Goal: Book appointment/travel/reservation

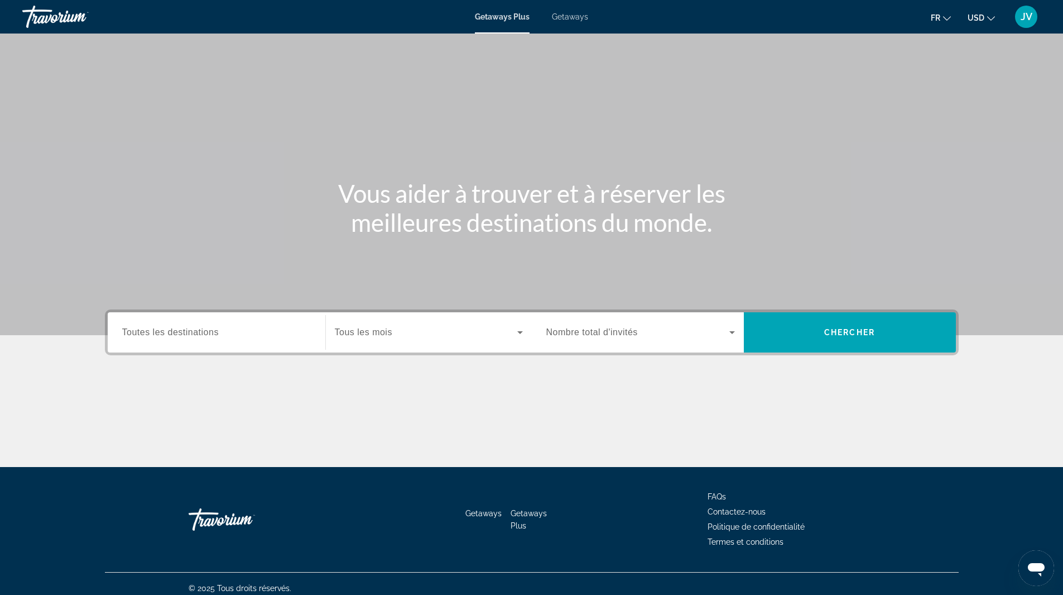
click at [195, 331] on span "Toutes les destinations" at bounding box center [170, 331] width 97 height 9
click at [195, 331] on input "Destination Toutes les destinations" at bounding box center [216, 332] width 189 height 13
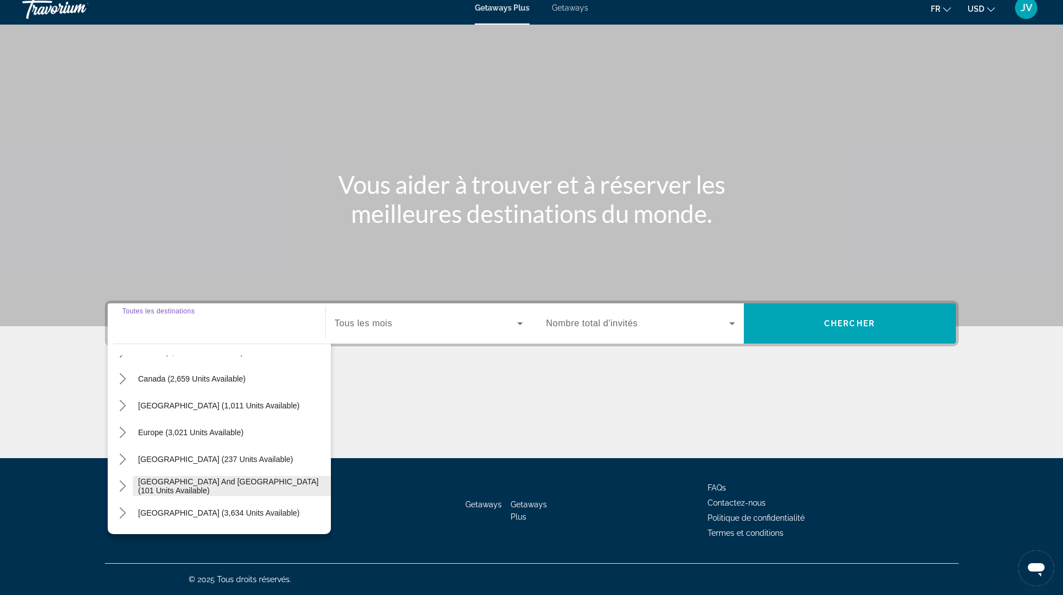
scroll to position [56, 0]
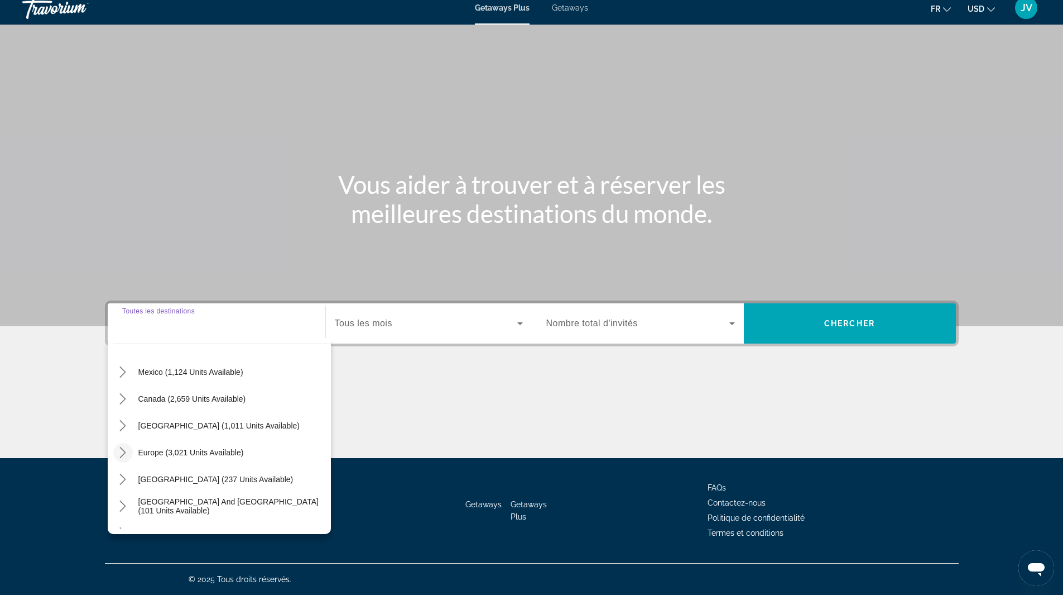
click at [127, 451] on icon "Toggle Europe (3,021 units available) submenu" at bounding box center [122, 452] width 11 height 11
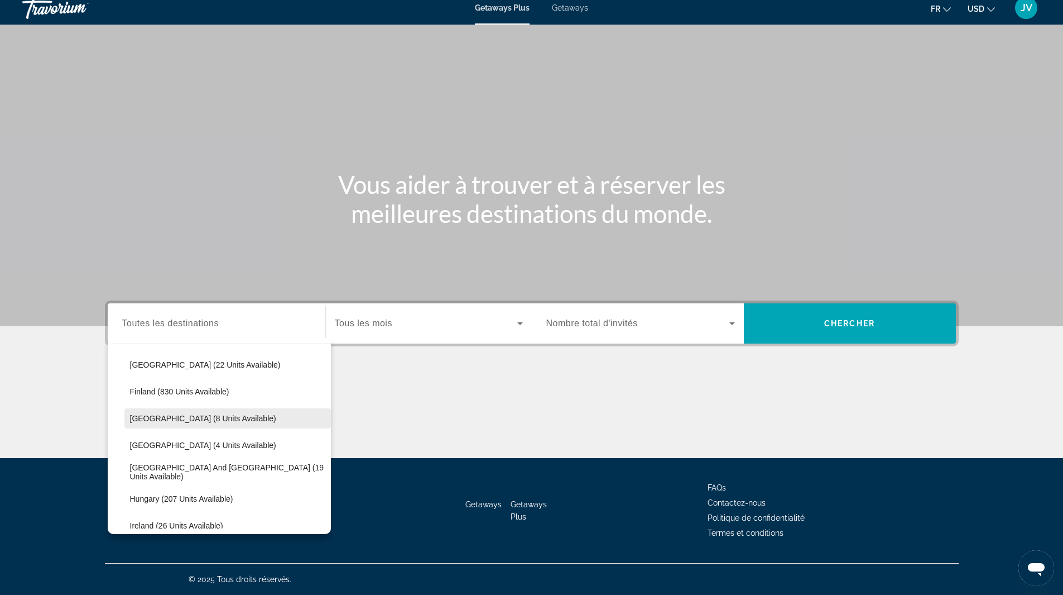
scroll to position [251, 0]
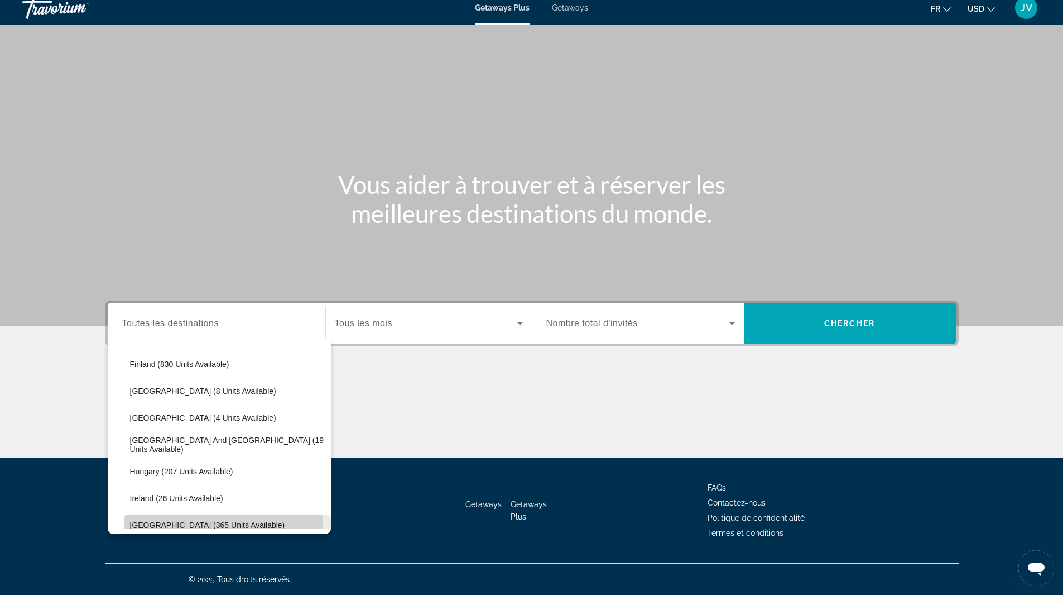
click at [183, 517] on span "Select destination: Italy (365 units available)" at bounding box center [227, 524] width 207 height 27
type input "**********"
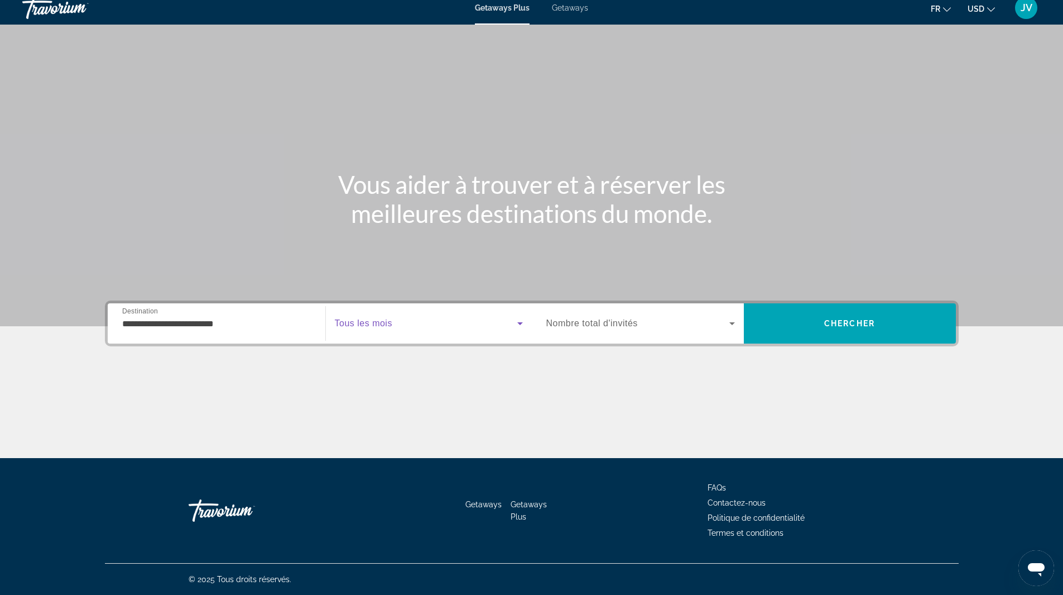
click at [415, 322] on span "Search widget" at bounding box center [426, 323] width 183 height 13
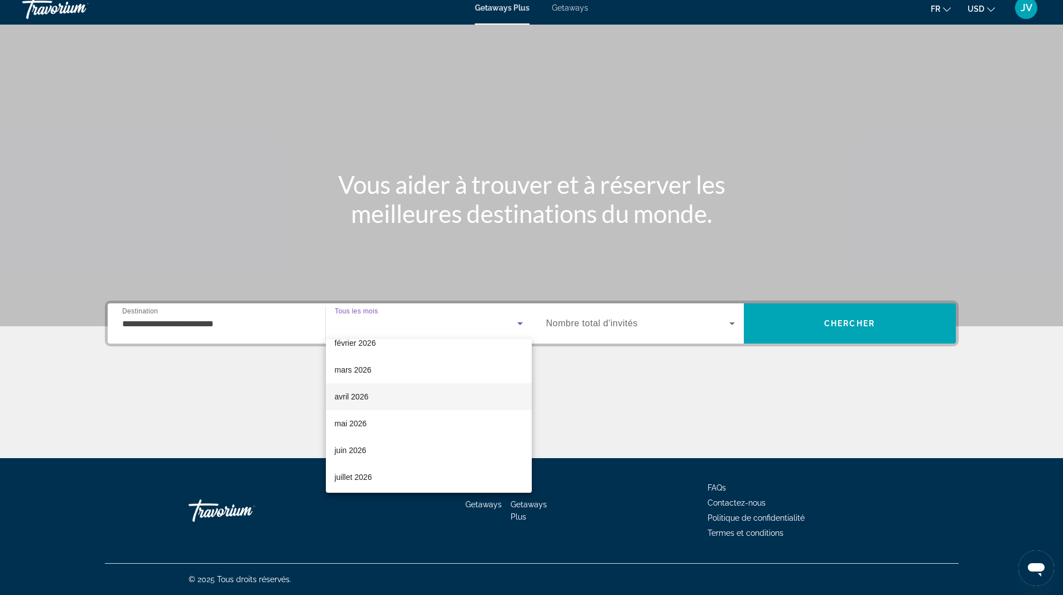
scroll to position [167, 0]
click at [423, 409] on mat-option "mai 2026" at bounding box center [429, 403] width 206 height 27
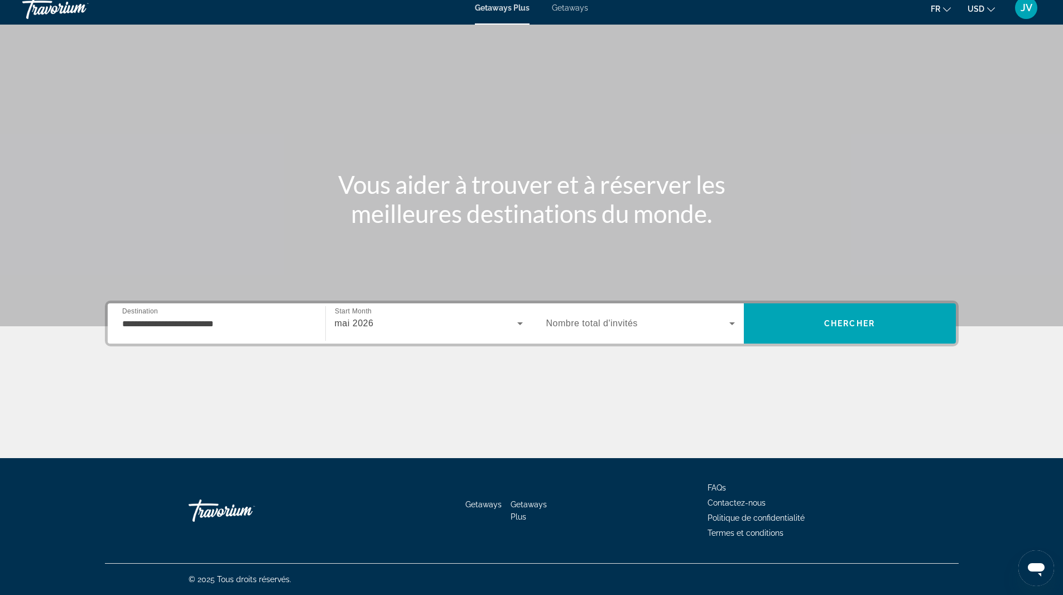
click at [614, 317] on div "Search widget" at bounding box center [641, 323] width 189 height 31
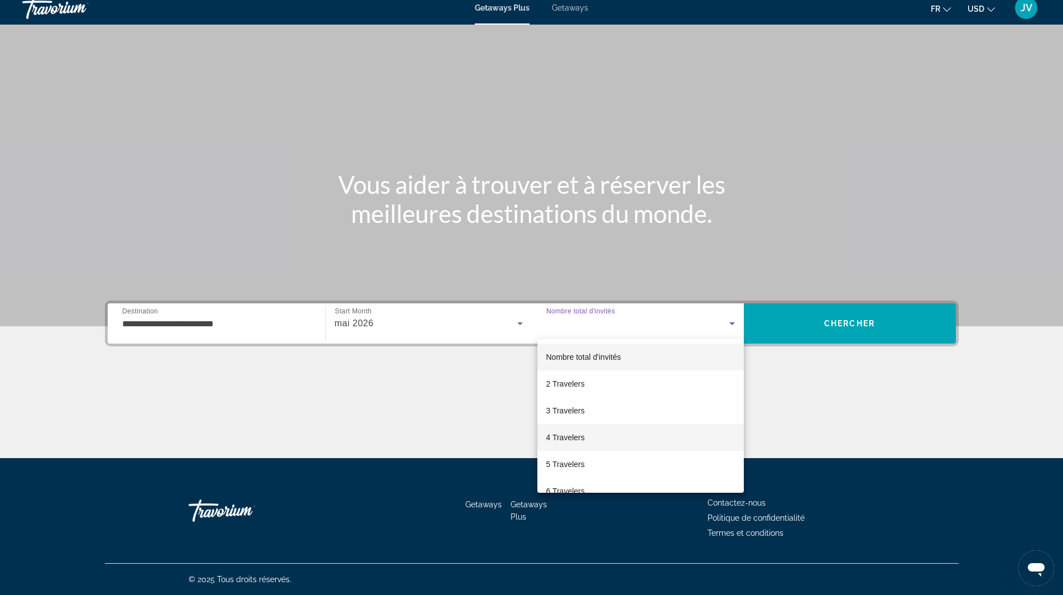
click at [567, 436] on span "4 Travelers" at bounding box center [566, 436] width 39 height 13
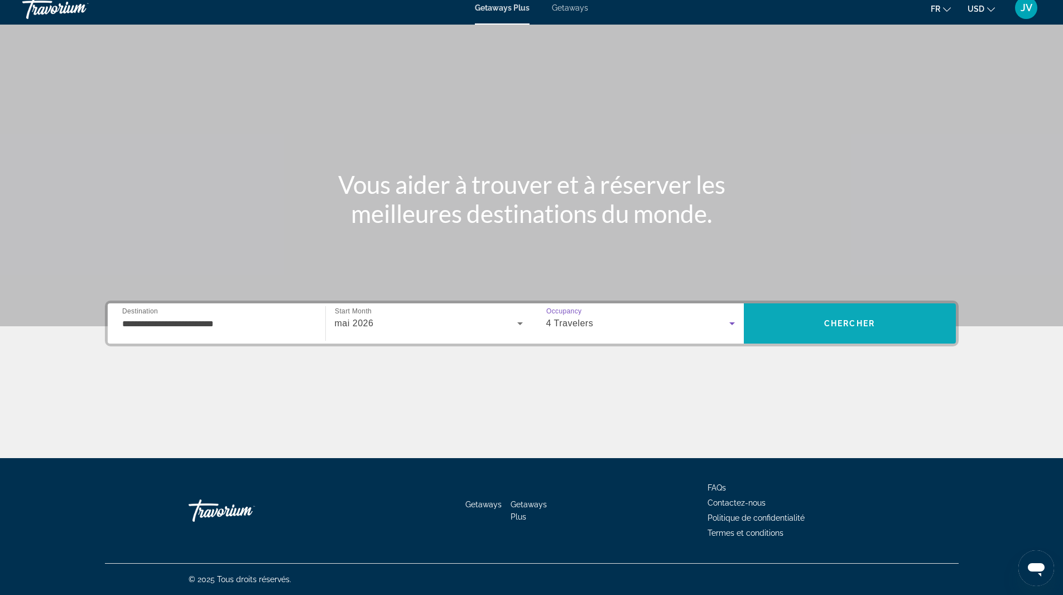
click at [806, 331] on span "Search" at bounding box center [850, 323] width 212 height 27
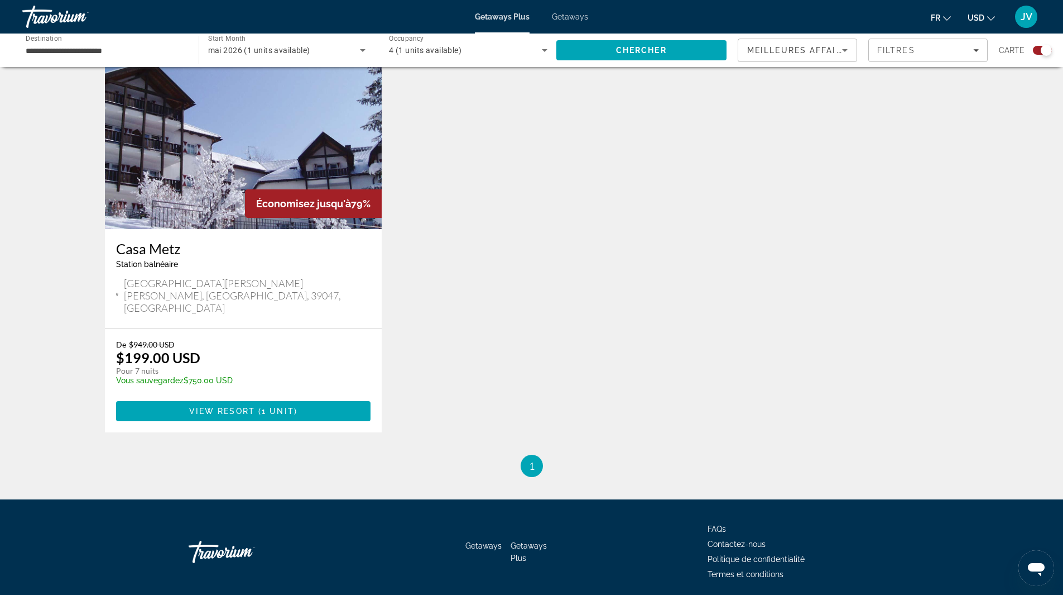
scroll to position [419, 0]
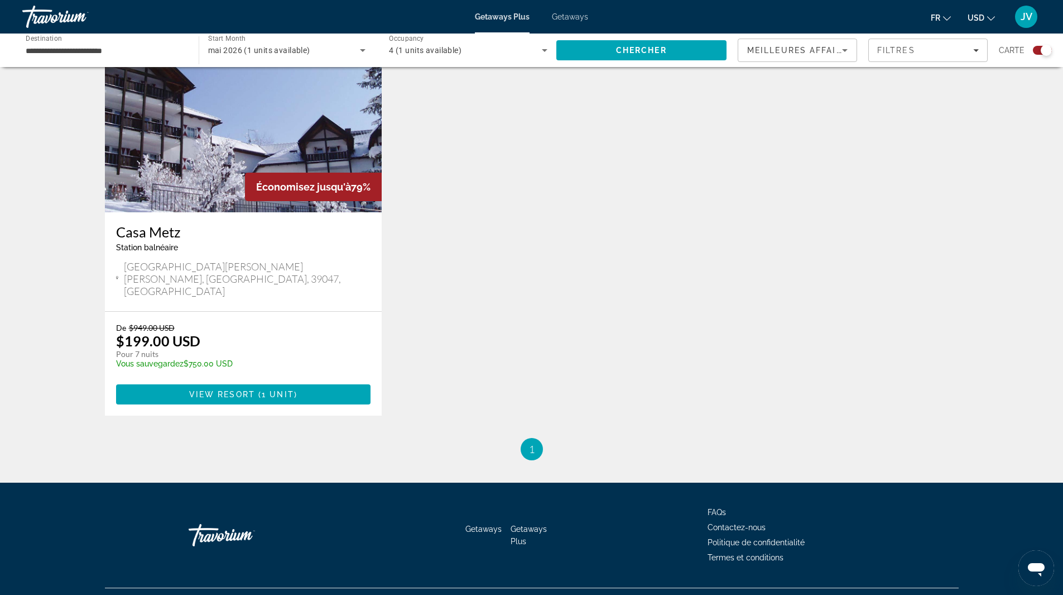
click at [193, 159] on img "Main content" at bounding box center [243, 122] width 277 height 179
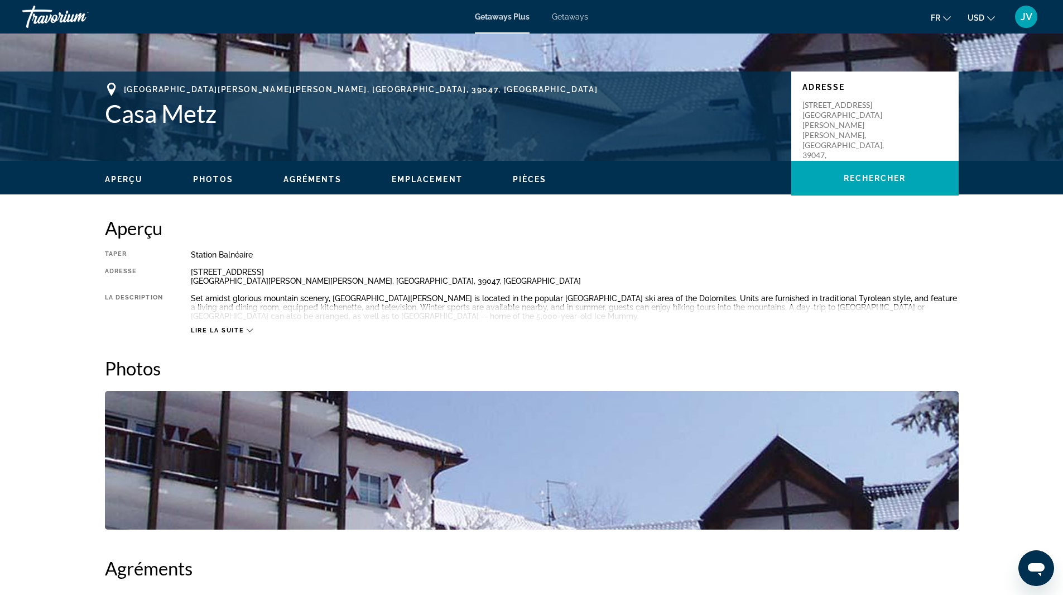
scroll to position [223, 0]
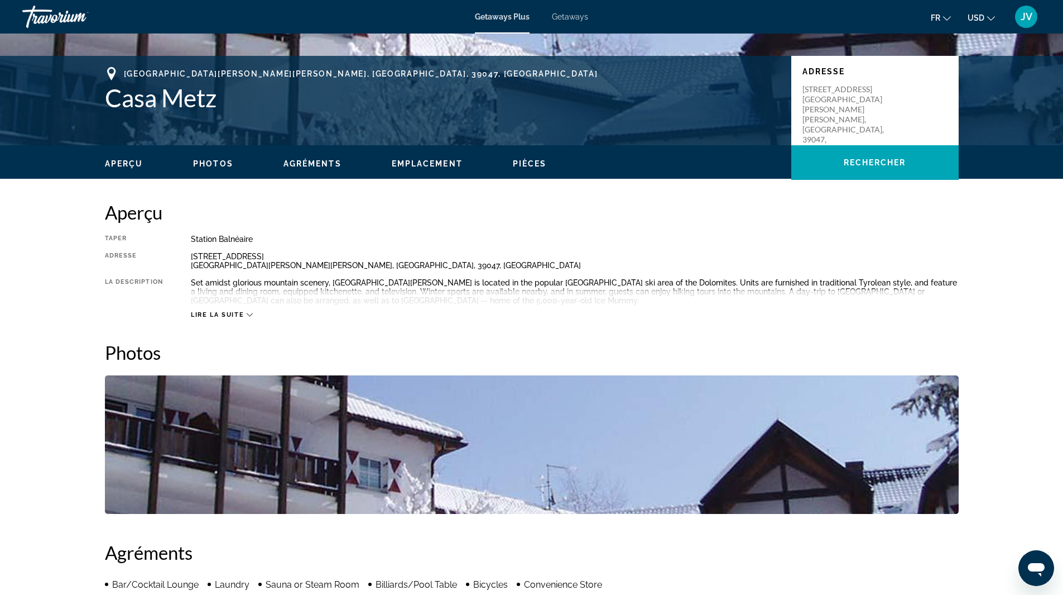
click at [239, 312] on span "Lire la suite" at bounding box center [217, 314] width 53 height 7
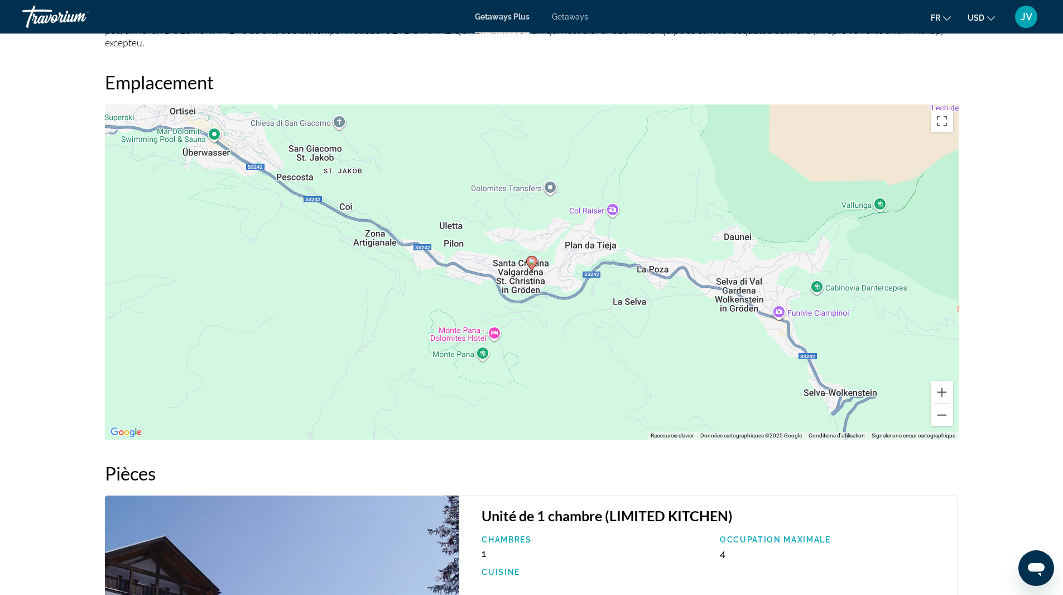
scroll to position [1061, 0]
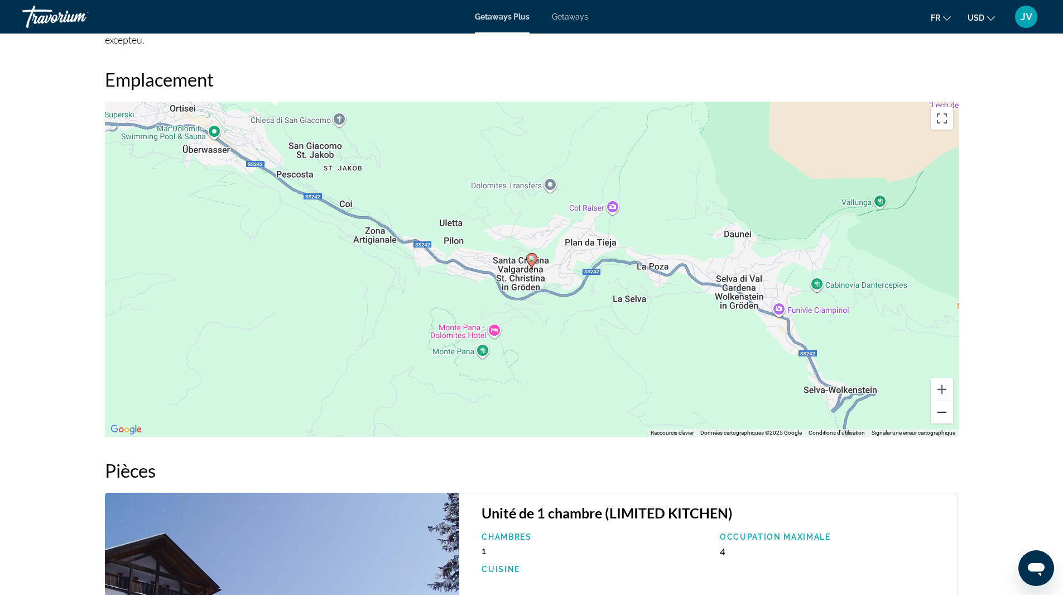
click at [939, 417] on button "Zoom arrière" at bounding box center [942, 412] width 22 height 22
click at [940, 417] on button "Zoom arrière" at bounding box center [942, 412] width 22 height 22
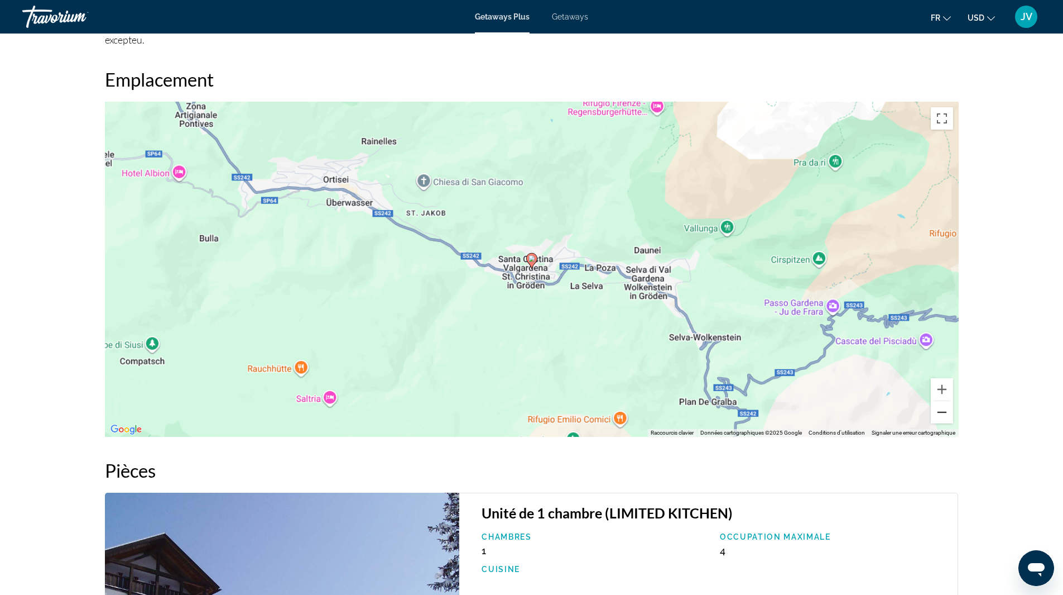
click at [940, 417] on button "Zoom arrière" at bounding box center [942, 412] width 22 height 22
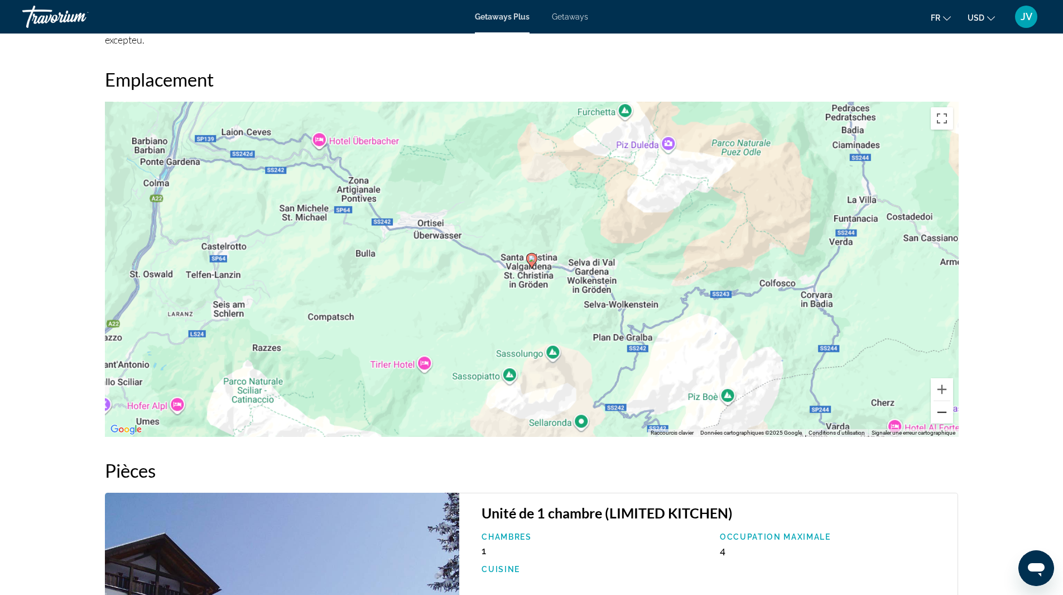
click at [940, 417] on button "Zoom arrière" at bounding box center [942, 412] width 22 height 22
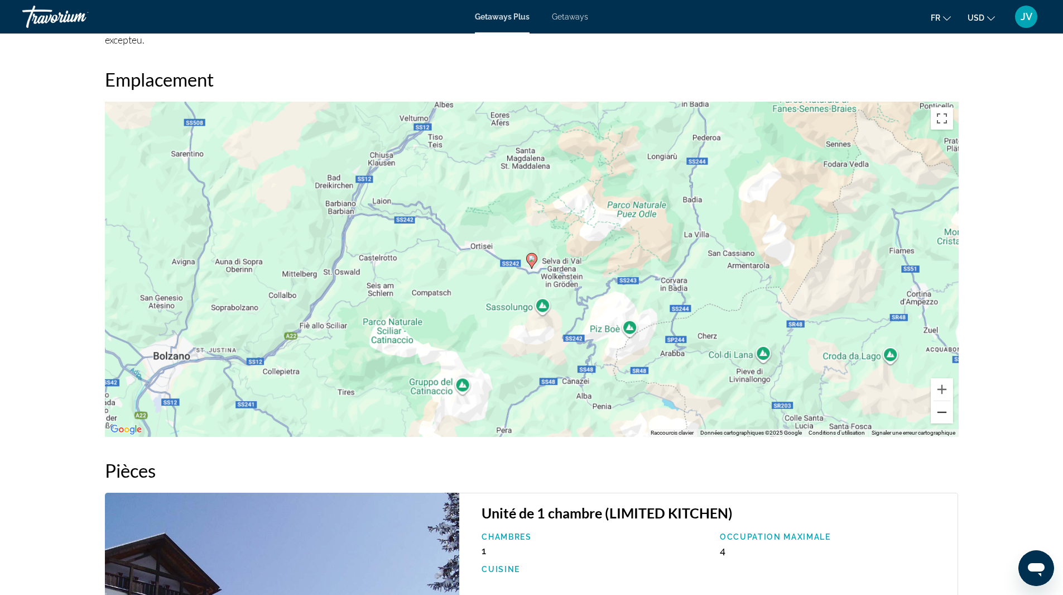
click at [940, 417] on button "Zoom arrière" at bounding box center [942, 412] width 22 height 22
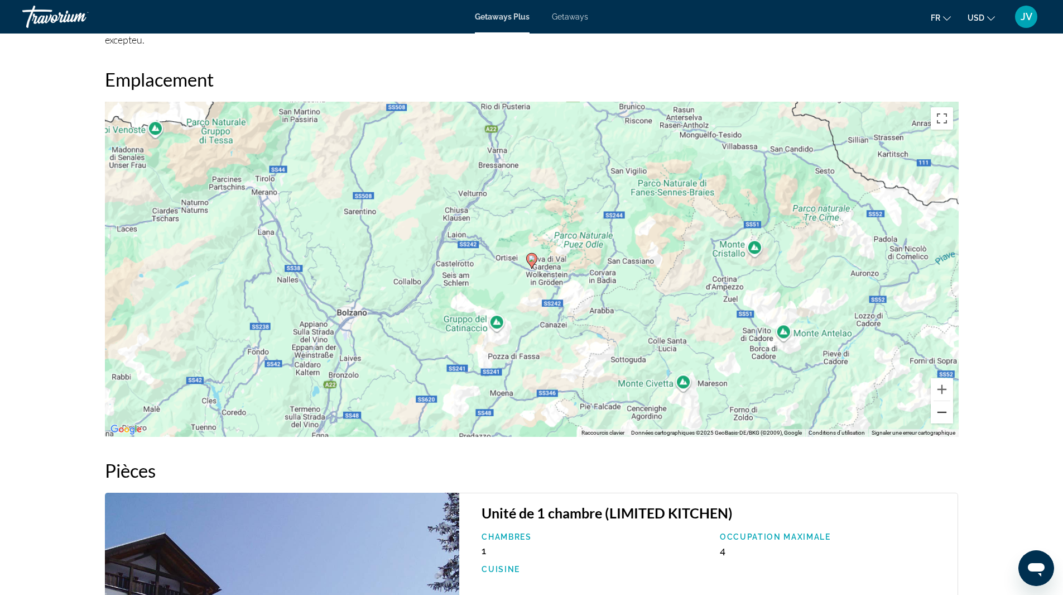
click at [940, 417] on button "Zoom arrière" at bounding box center [942, 412] width 22 height 22
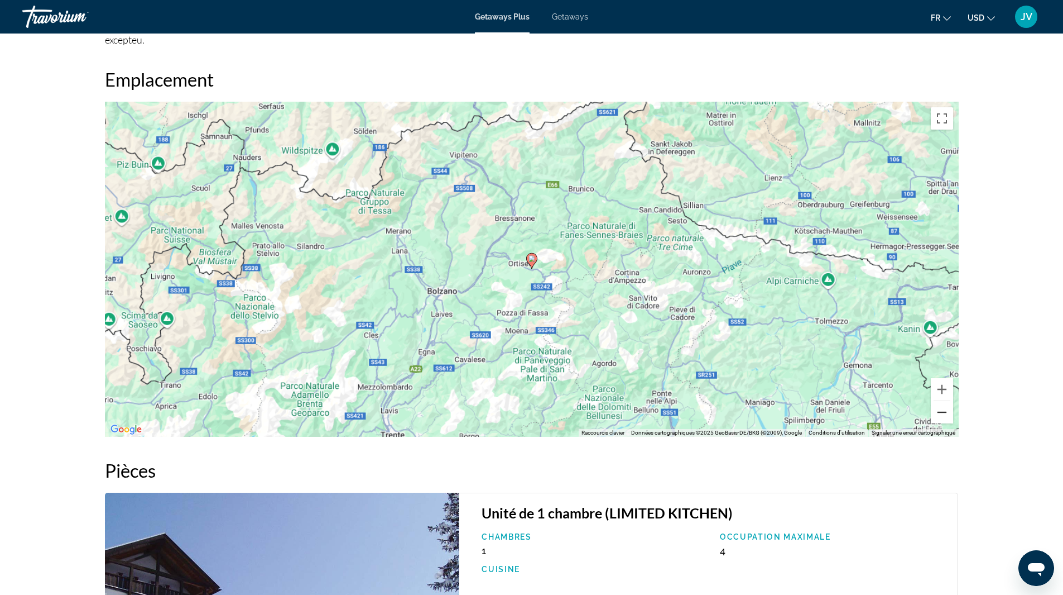
click at [940, 417] on button "Zoom arrière" at bounding box center [942, 412] width 22 height 22
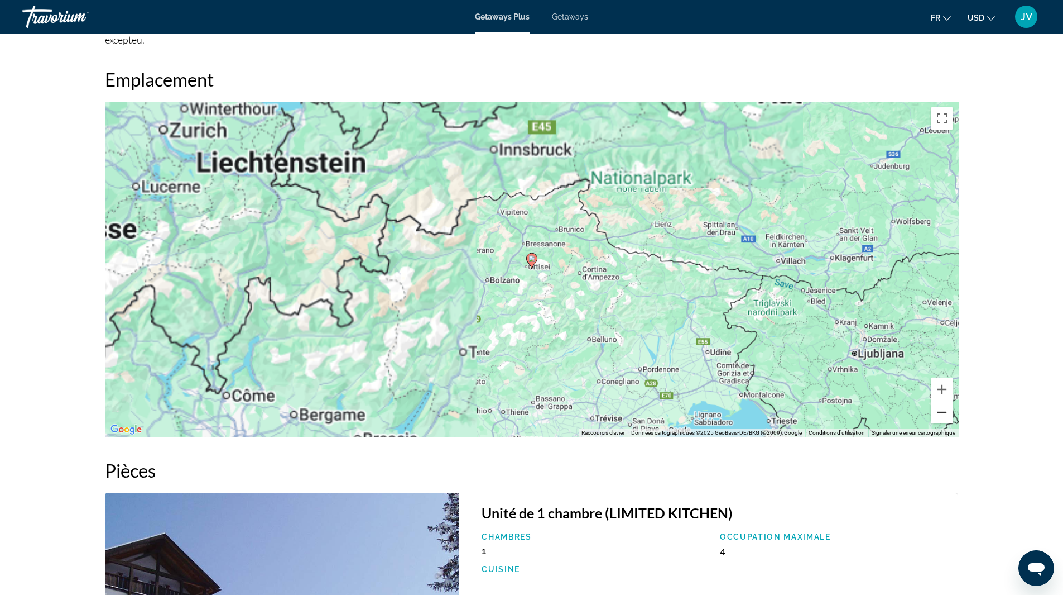
click at [940, 417] on button "Zoom arrière" at bounding box center [942, 412] width 22 height 22
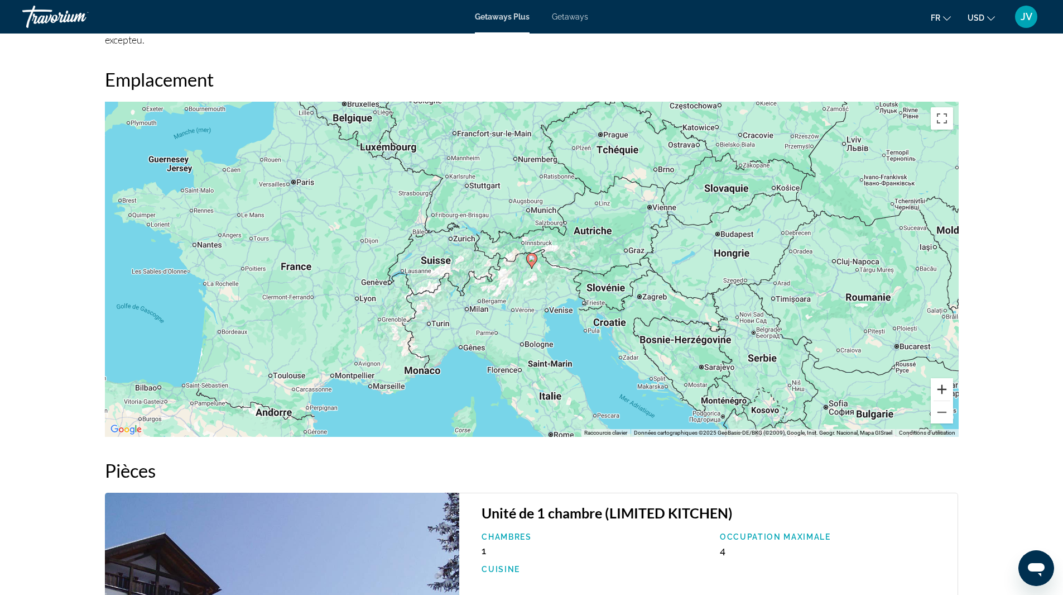
click at [936, 390] on button "Zoom avant" at bounding box center [942, 389] width 22 height 22
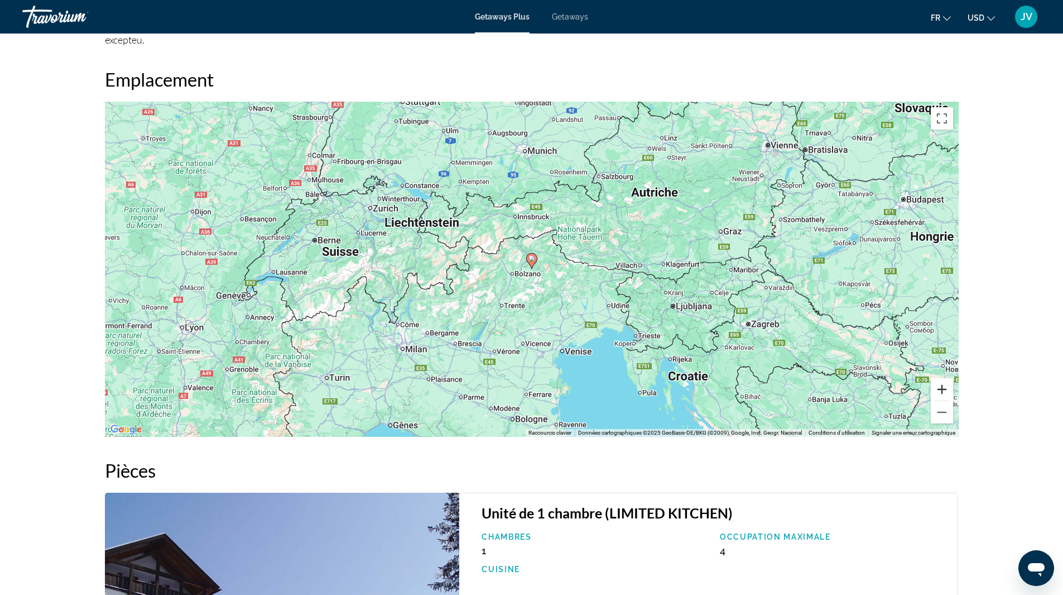
click at [936, 390] on button "Zoom avant" at bounding box center [942, 389] width 22 height 22
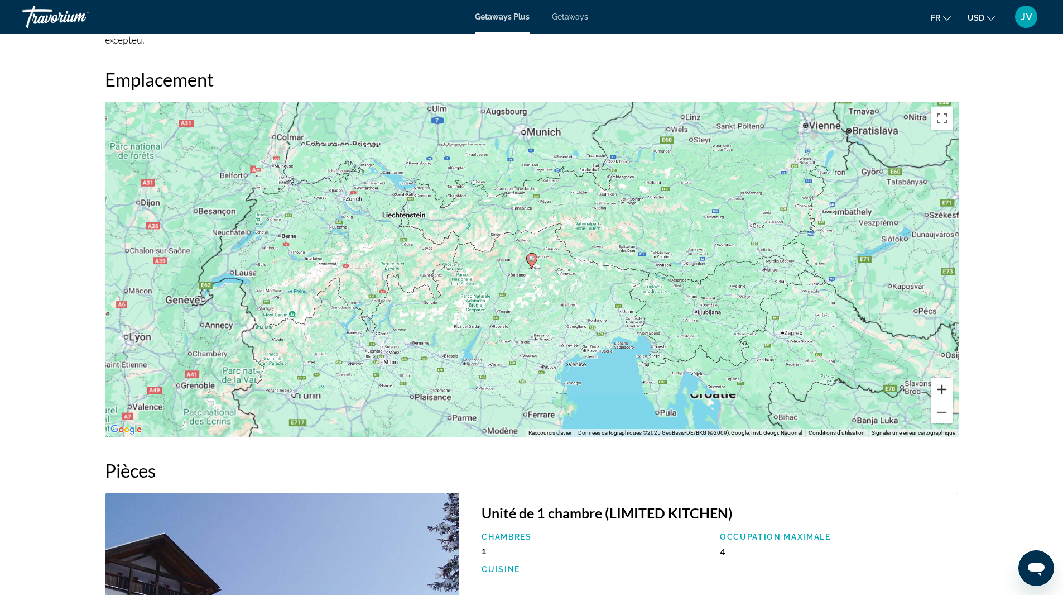
click at [935, 390] on button "Zoom avant" at bounding box center [942, 389] width 22 height 22
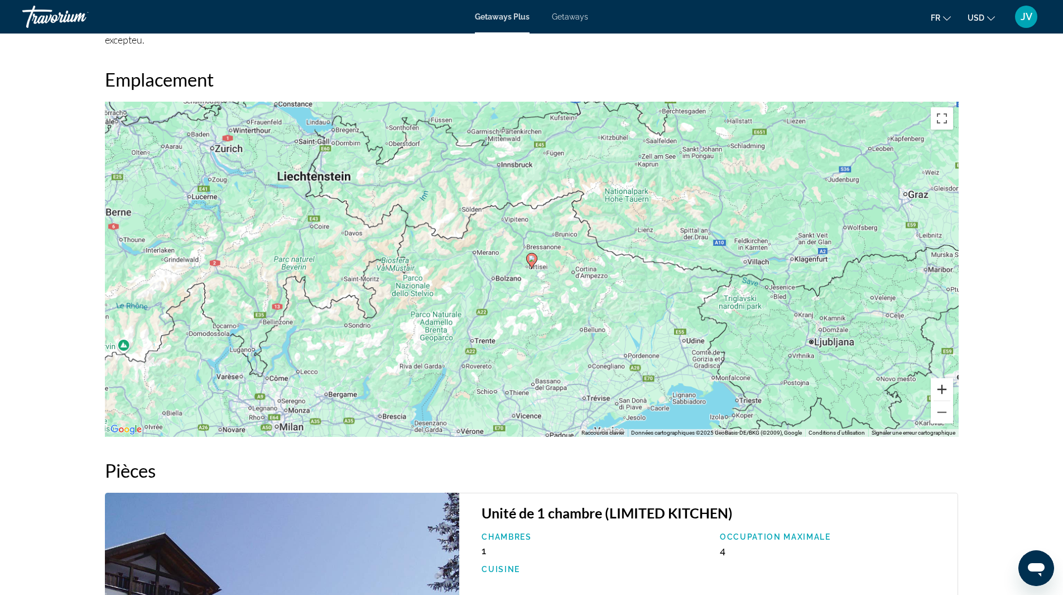
click at [935, 390] on button "Zoom avant" at bounding box center [942, 389] width 22 height 22
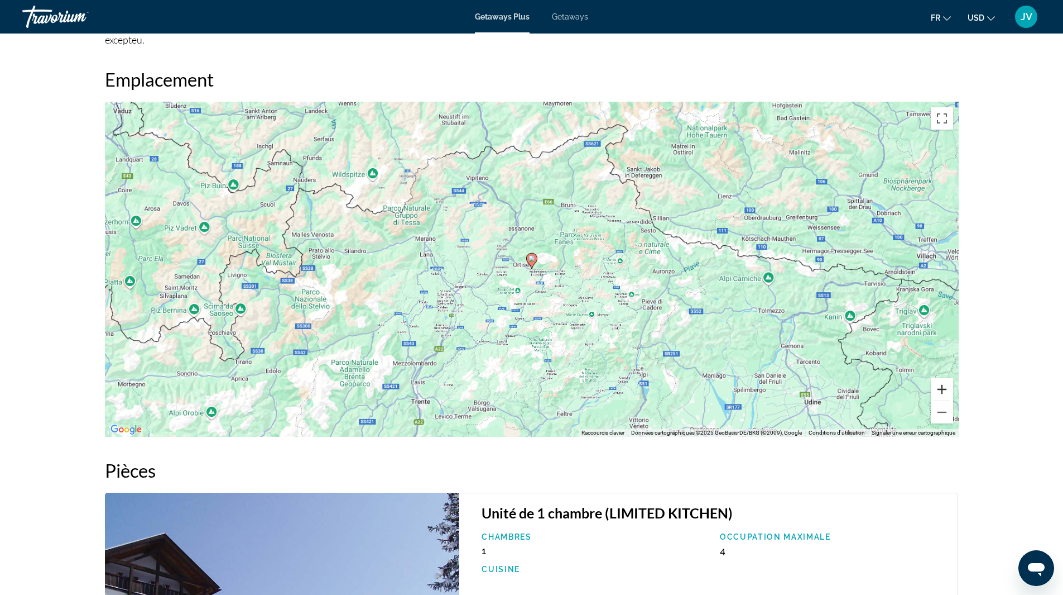
click at [935, 390] on button "Zoom avant" at bounding box center [942, 389] width 22 height 22
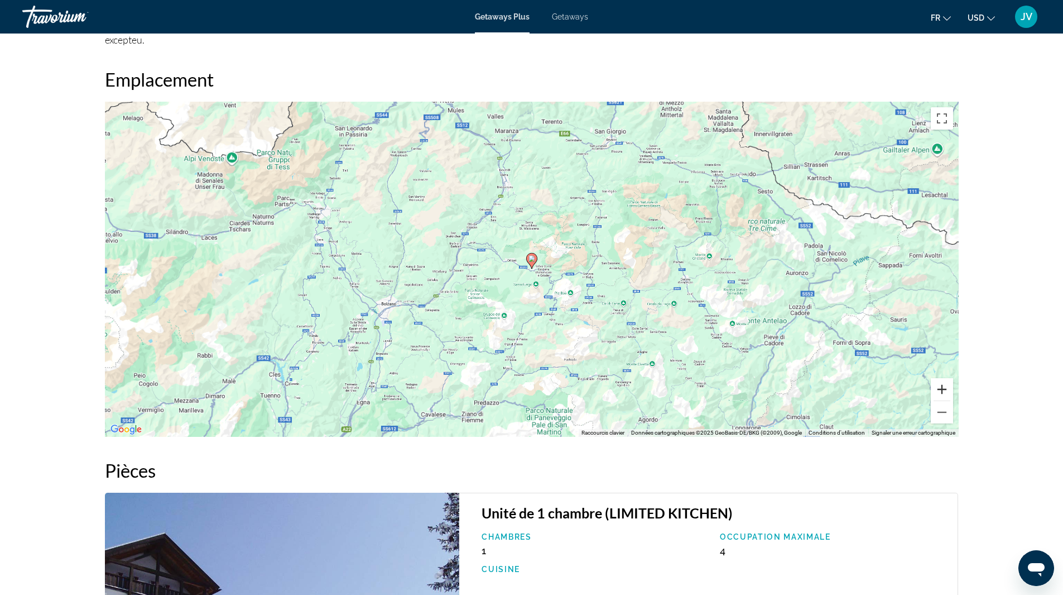
drag, startPoint x: 935, startPoint y: 390, endPoint x: 924, endPoint y: 401, distance: 15.8
click at [934, 389] on button "Zoom avant" at bounding box center [942, 389] width 22 height 22
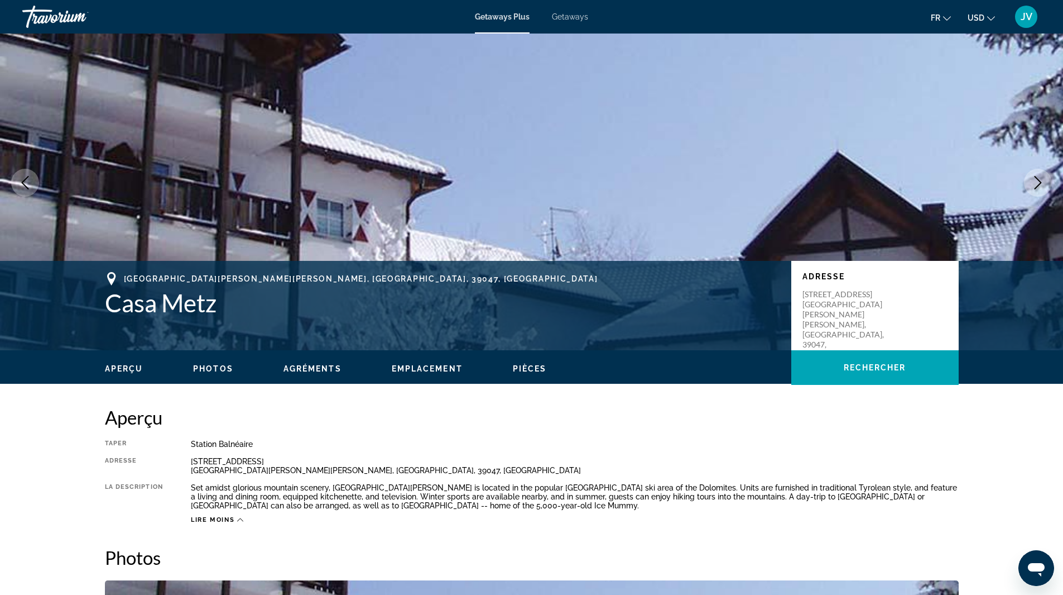
scroll to position [0, 0]
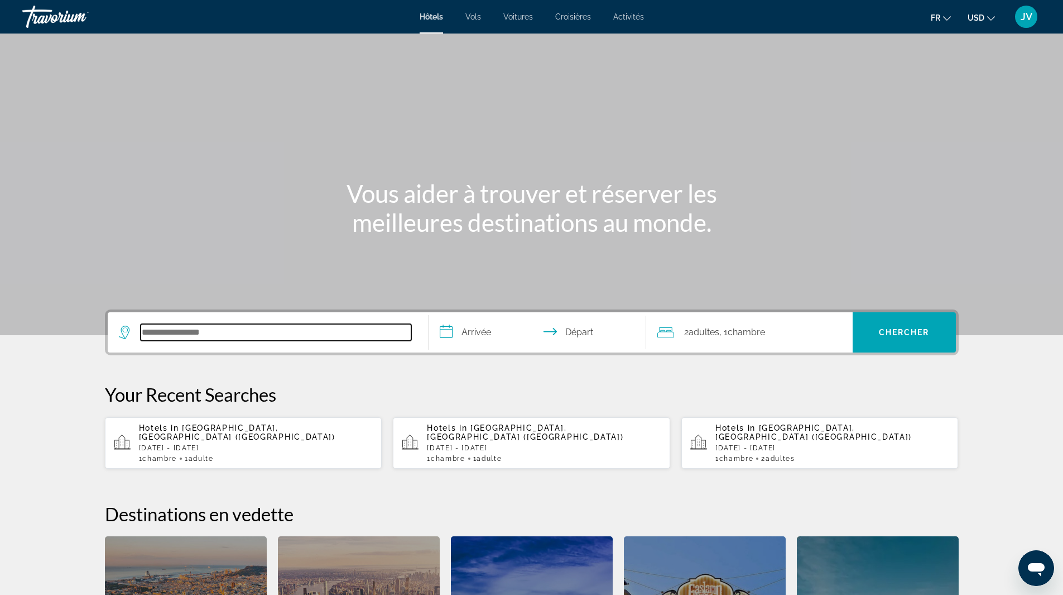
click at [152, 338] on input "Search hotel destination" at bounding box center [276, 332] width 271 height 17
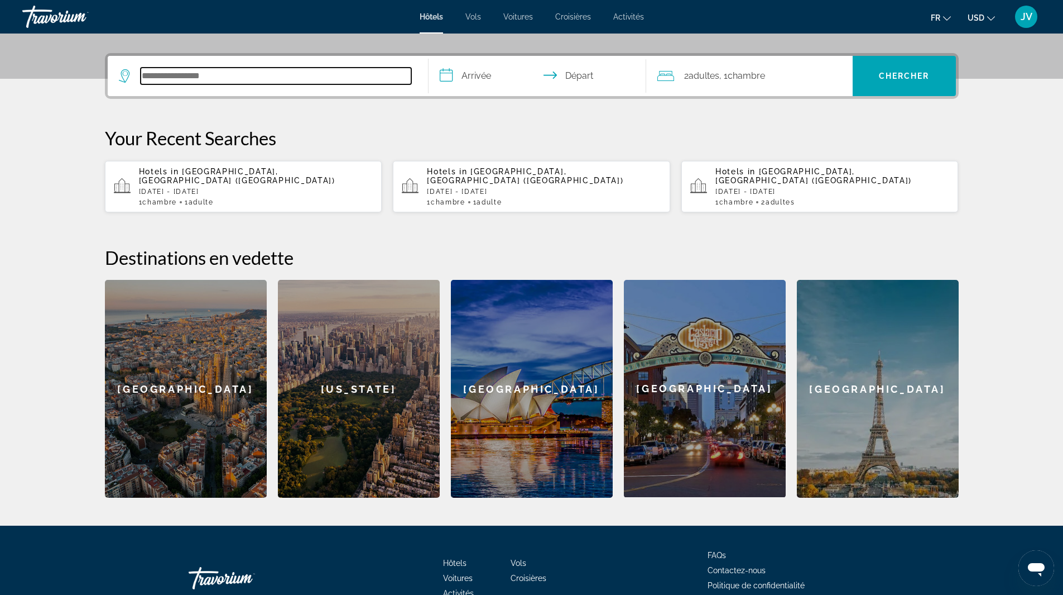
scroll to position [273, 0]
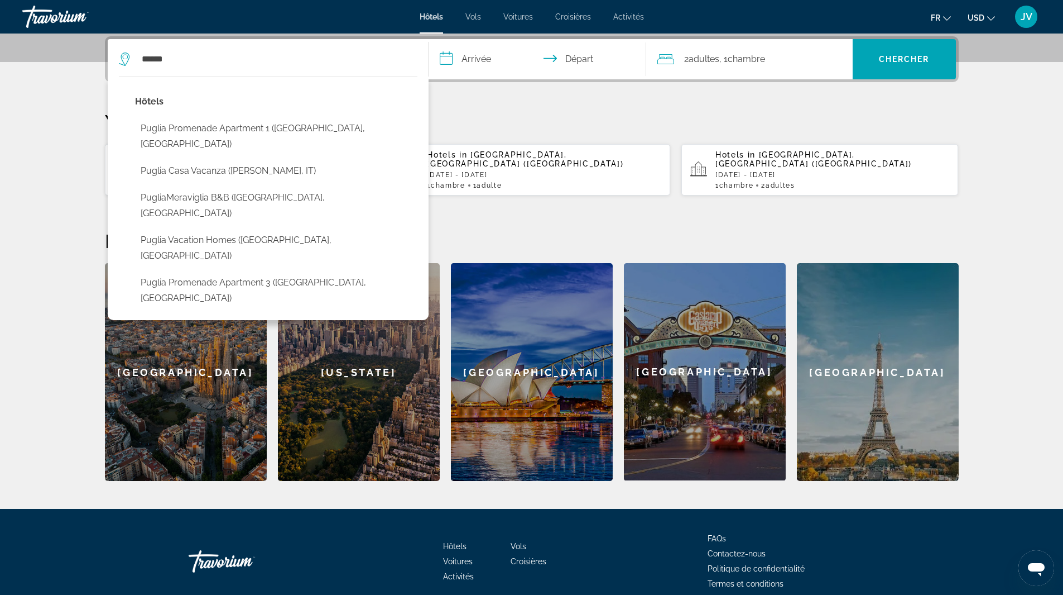
click at [269, 45] on div "****** [GEOGRAPHIC_DATA] 1 ([GEOGRAPHIC_DATA], [GEOGRAPHIC_DATA]) [GEOGRAPHIC_D…" at bounding box center [268, 59] width 298 height 40
click at [203, 51] on input "******" at bounding box center [276, 59] width 271 height 17
drag, startPoint x: 202, startPoint y: 51, endPoint x: 131, endPoint y: 57, distance: 70.6
click at [131, 57] on div "******" at bounding box center [265, 59] width 293 height 17
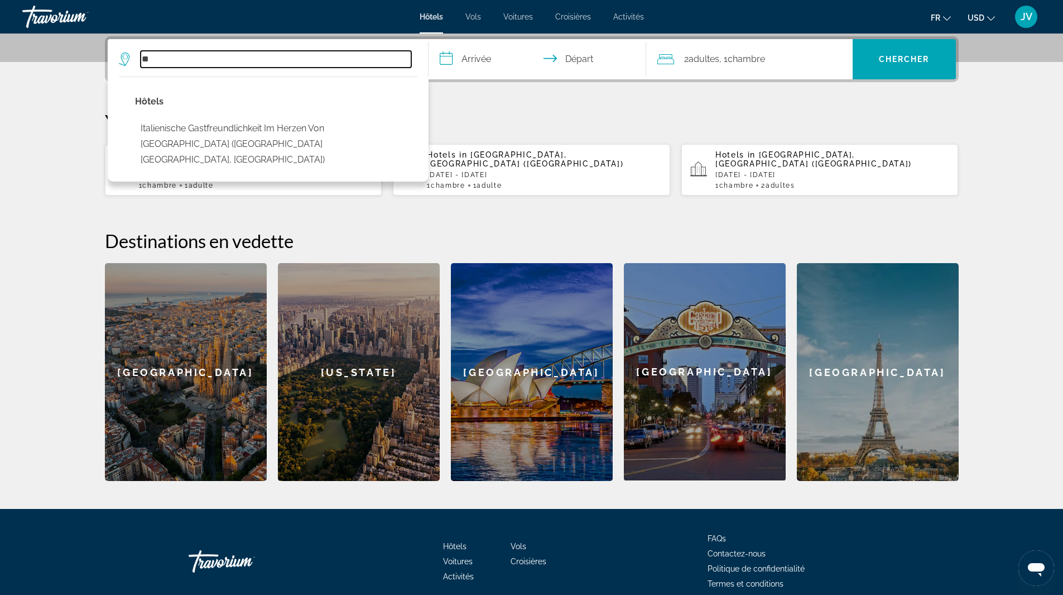
type input "*"
click at [980, 22] on span "USD" at bounding box center [976, 17] width 17 height 9
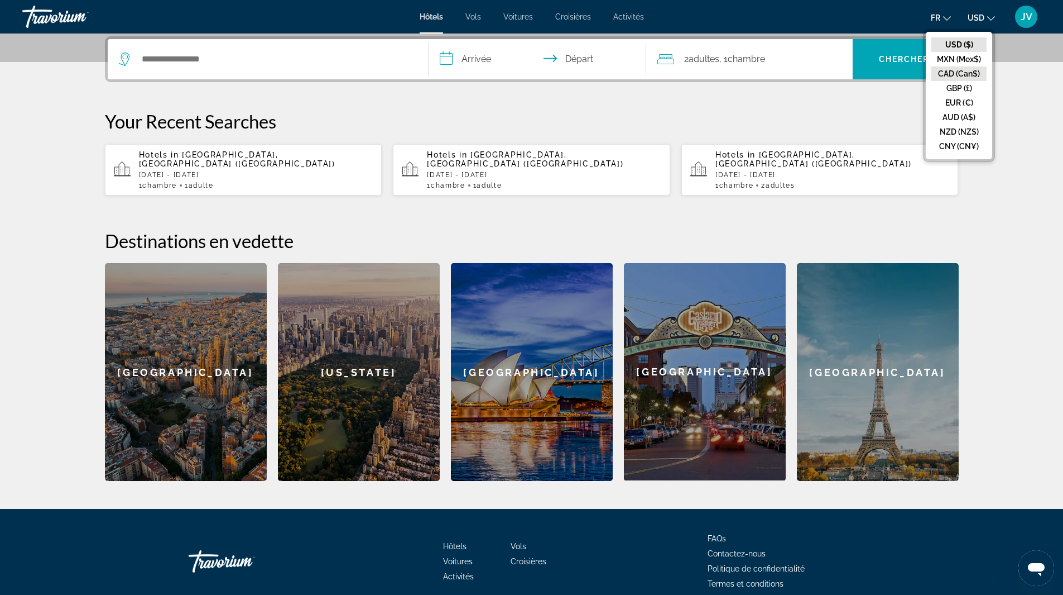
click at [970, 78] on button "CAD (Can$)" at bounding box center [959, 73] width 55 height 15
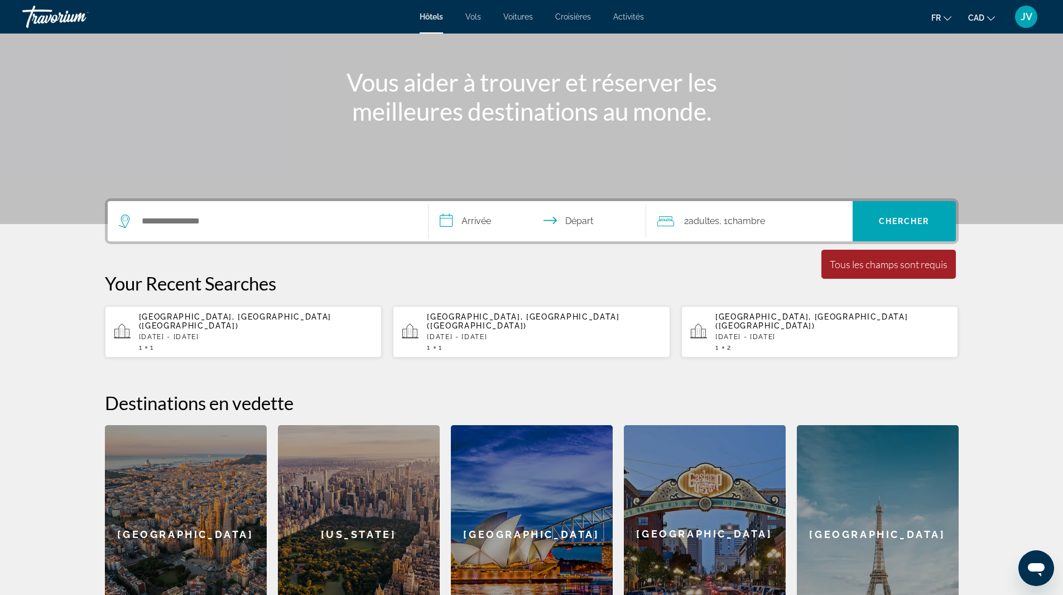
scroll to position [112, 0]
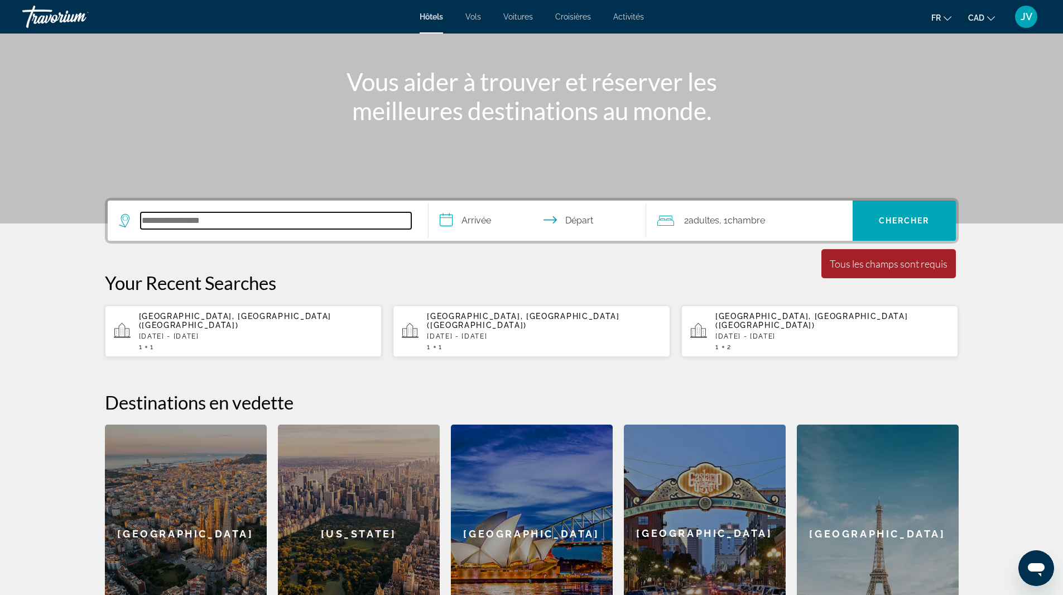
click at [182, 226] on input "Search hotel destination" at bounding box center [276, 220] width 271 height 17
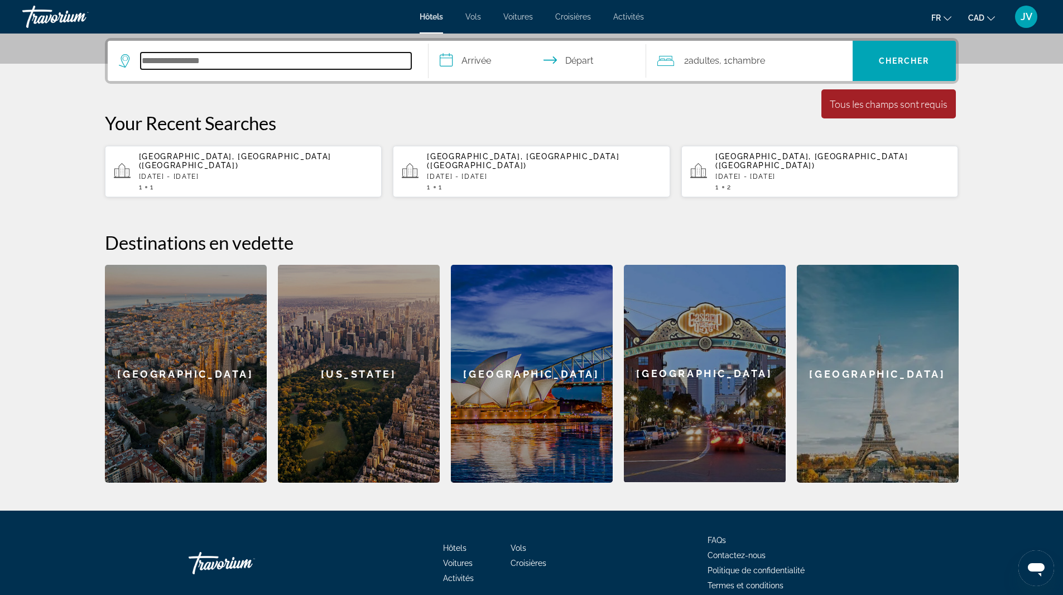
scroll to position [273, 0]
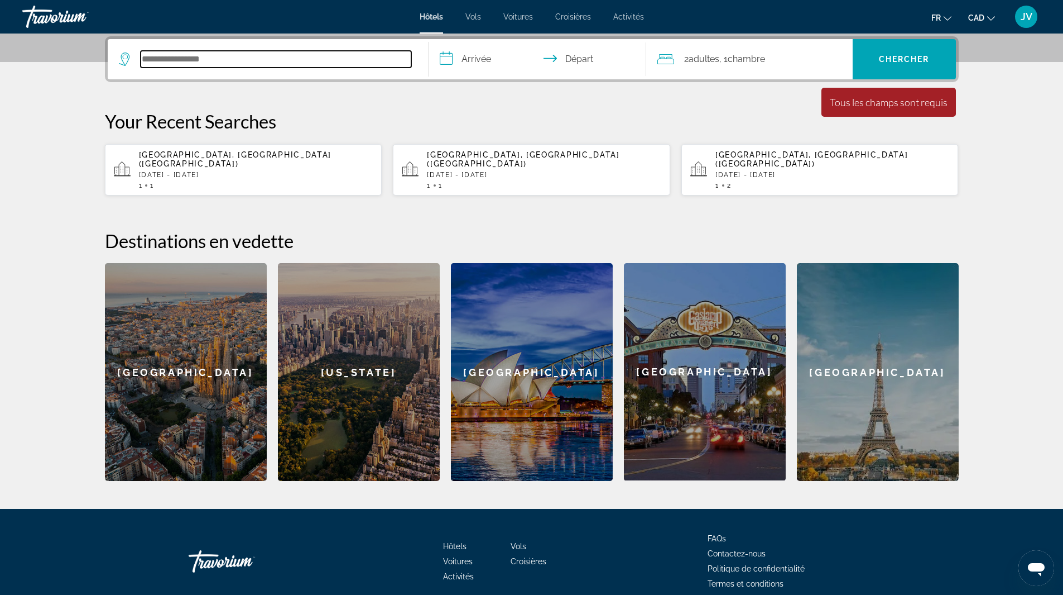
click at [218, 55] on input "Search hotel destination" at bounding box center [276, 59] width 271 height 17
type input "*"
